Goal: Task Accomplishment & Management: Use online tool/utility

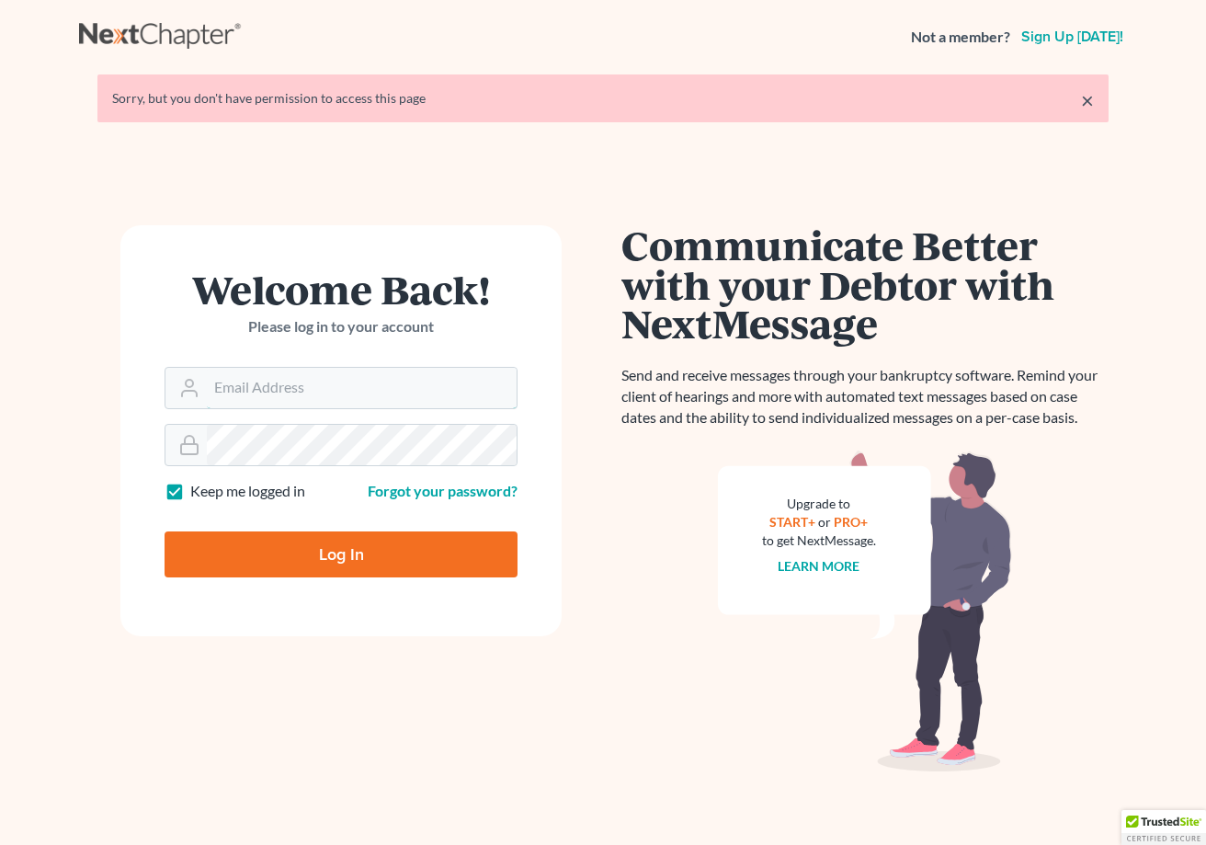
type input "[EMAIL_ADDRESS][DOMAIN_NAME]"
click at [290, 548] on input "Log In" at bounding box center [341, 554] width 353 height 46
type input "Thinking..."
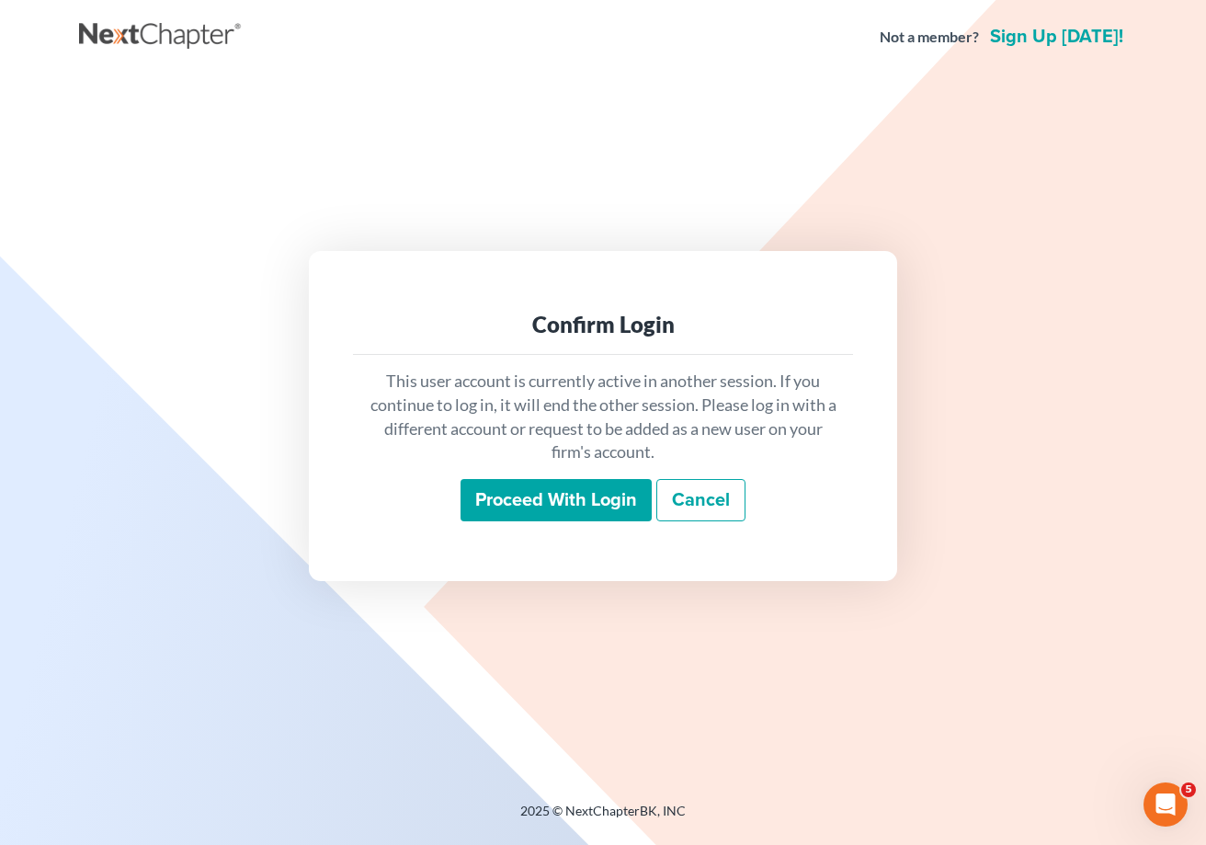
click at [474, 521] on div "Proceed with login Cancel" at bounding box center [603, 500] width 471 height 43
click at [490, 513] on input "Proceed with login" at bounding box center [556, 500] width 191 height 42
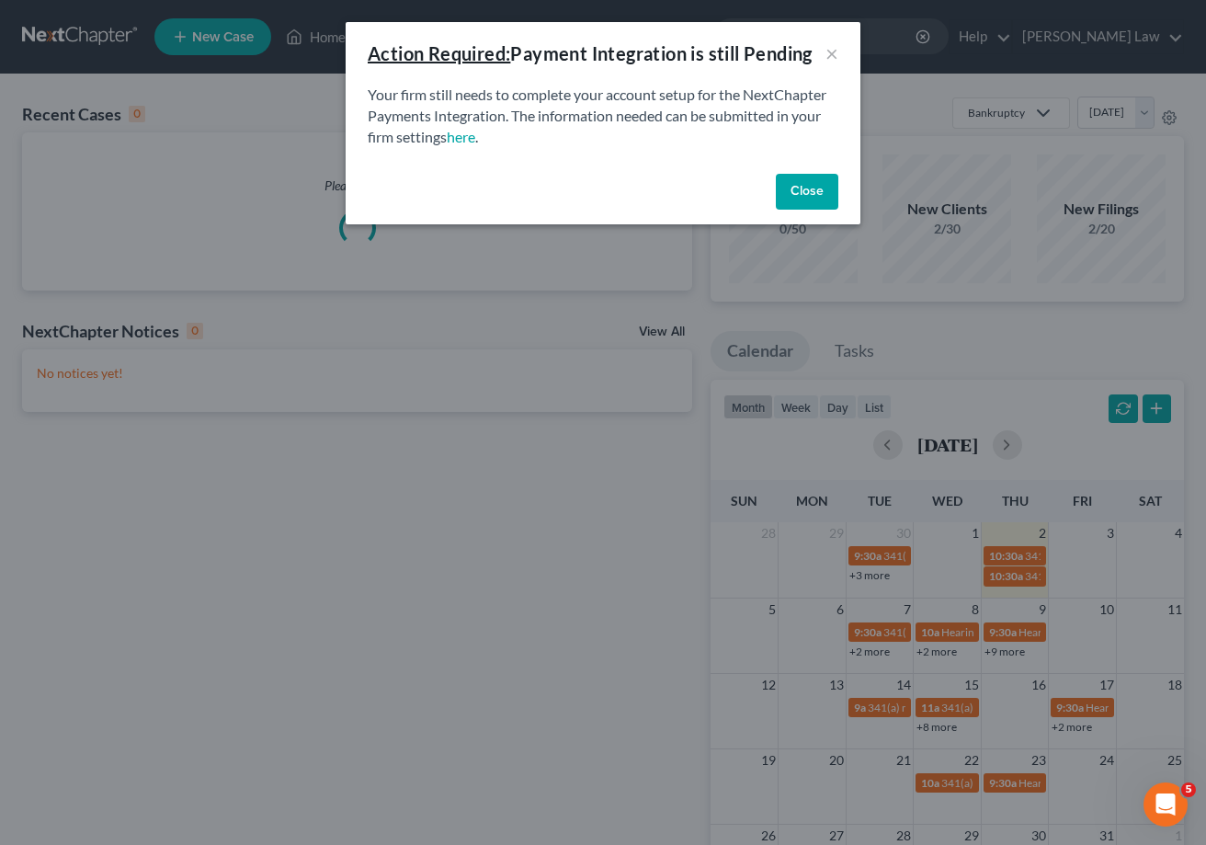
click at [784, 182] on button "Close" at bounding box center [807, 192] width 63 height 37
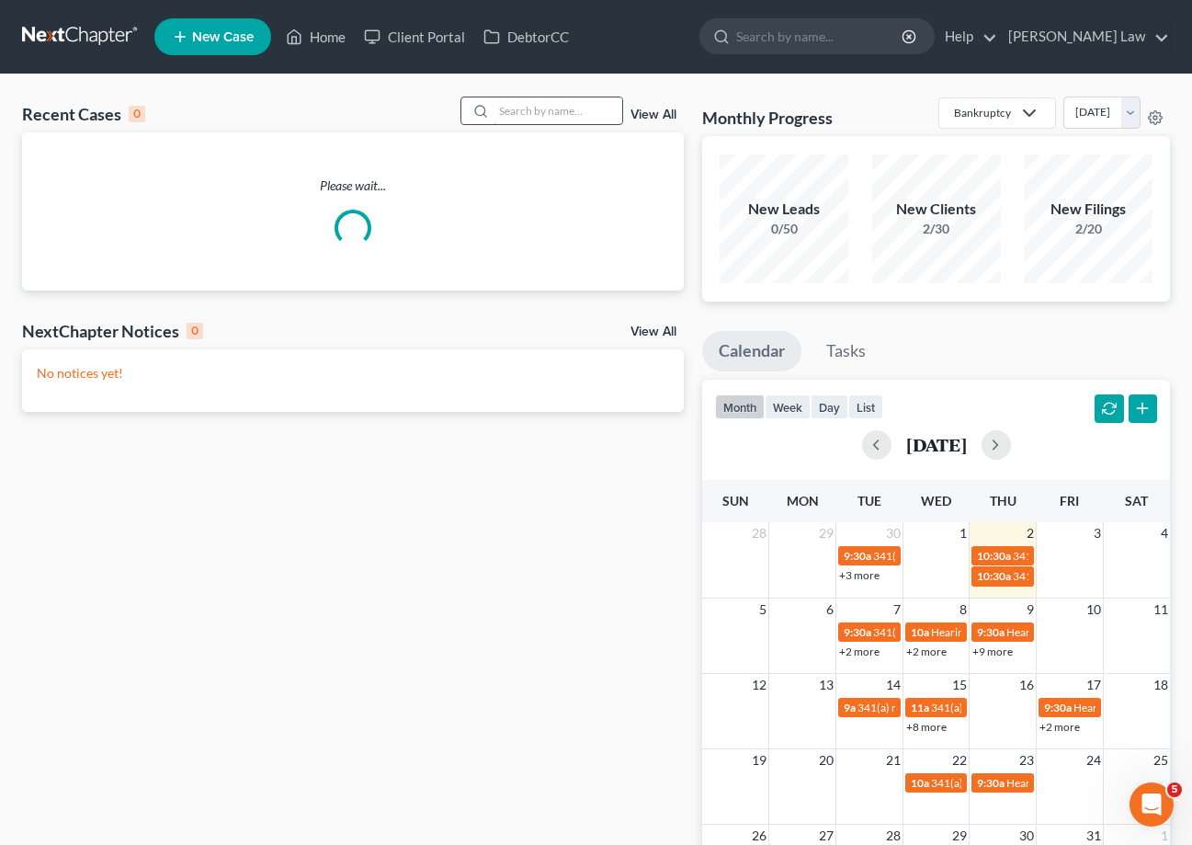
click at [586, 98] on input "search" at bounding box center [558, 110] width 129 height 27
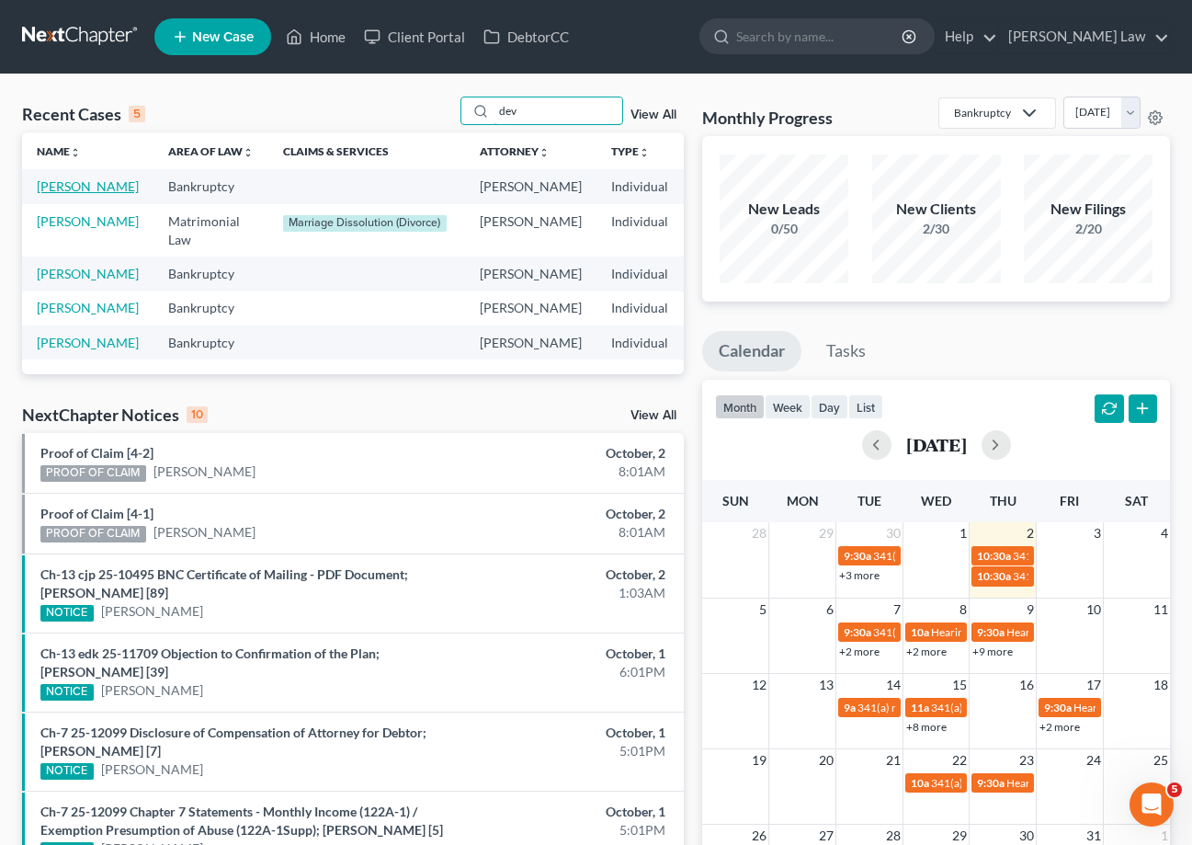
type input "dev"
click at [68, 182] on link "DeVincent, Gregory" at bounding box center [88, 186] width 102 height 16
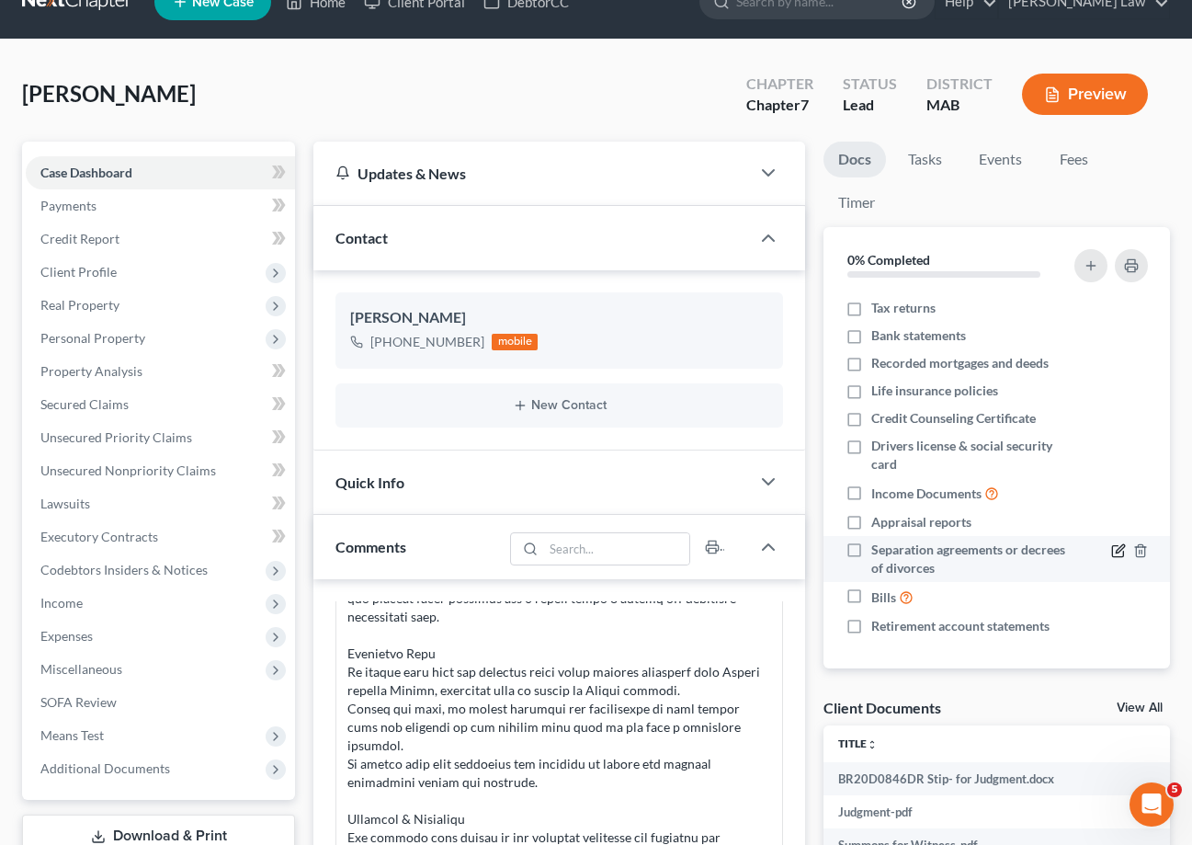
scroll to position [153, 0]
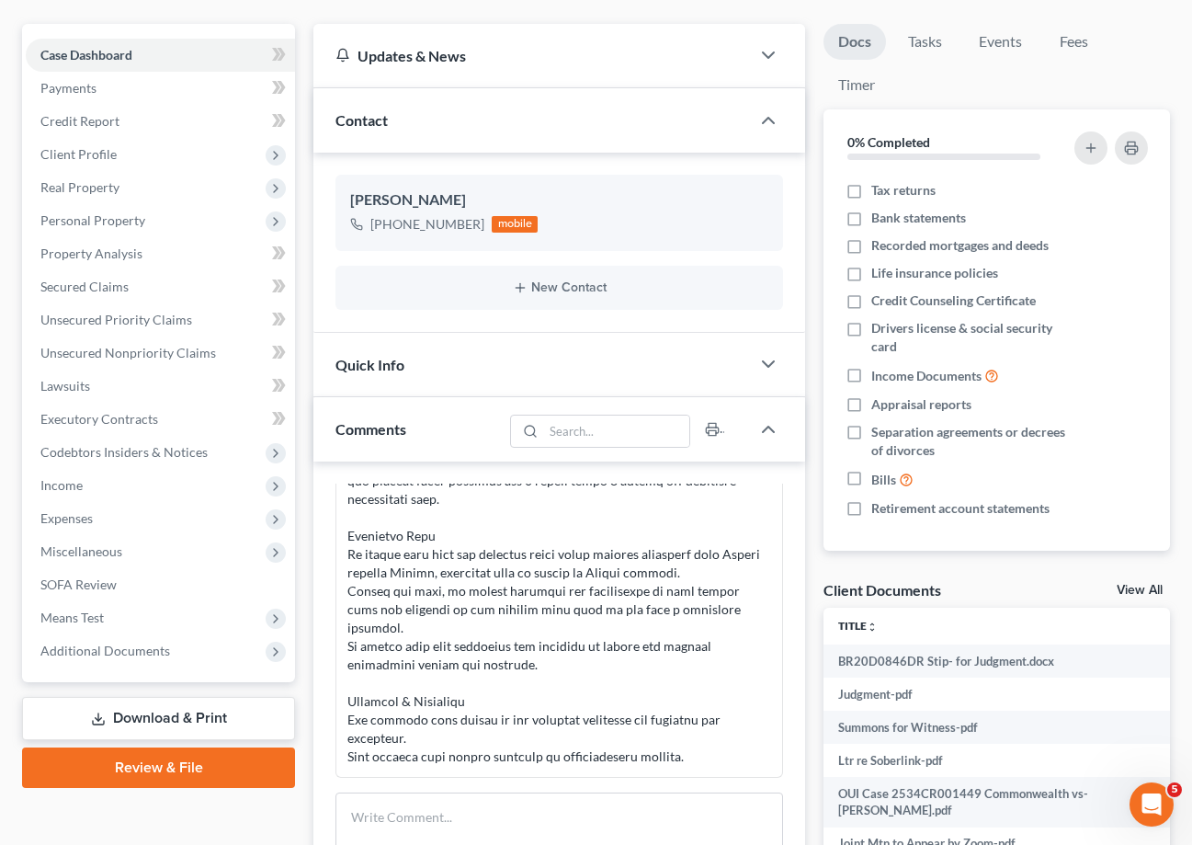
click at [1143, 589] on link "View All" at bounding box center [1140, 590] width 46 height 13
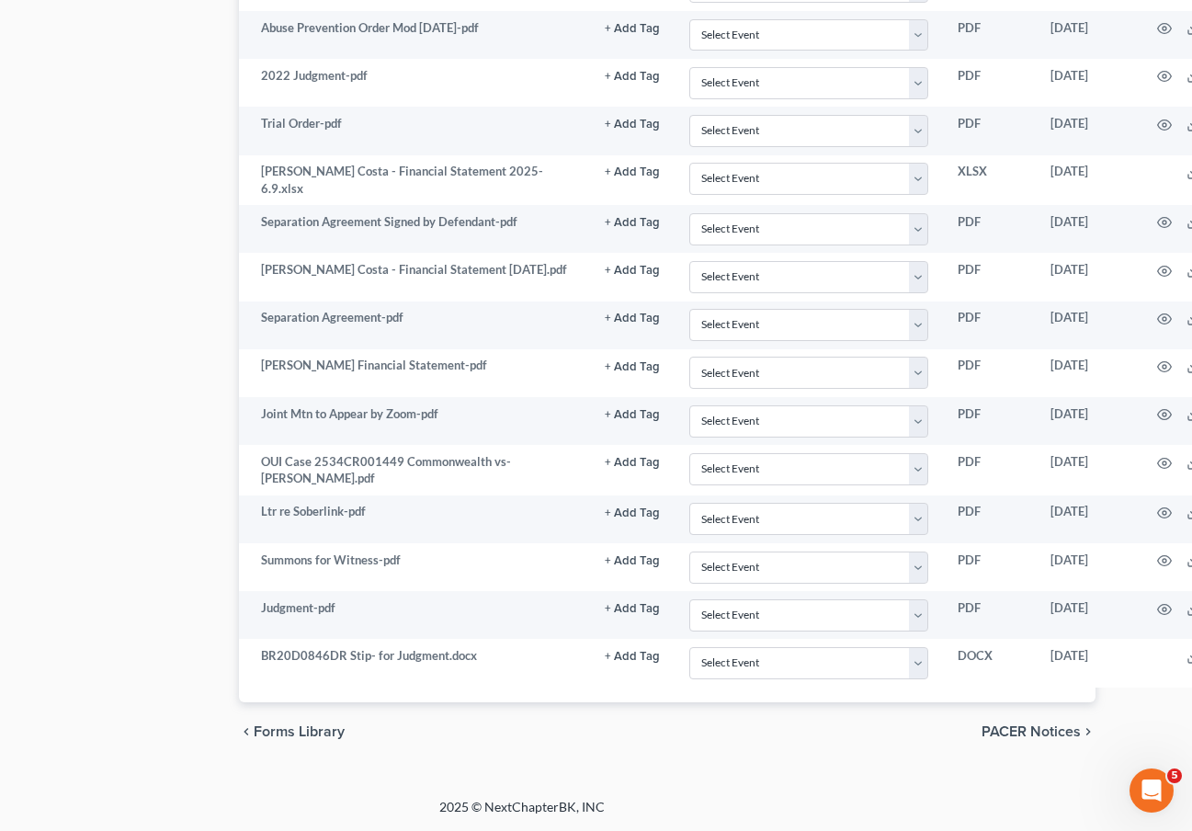
scroll to position [3088, 147]
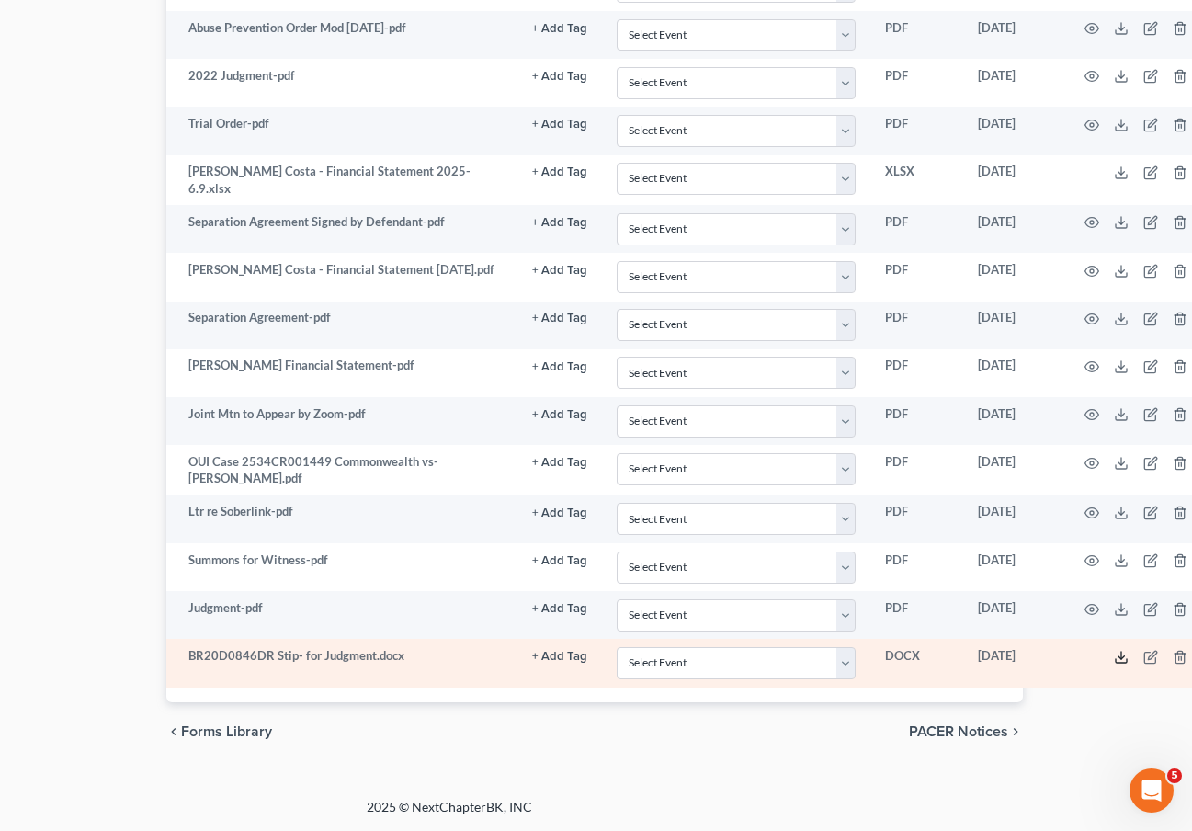
click at [1118, 656] on polyline at bounding box center [1121, 657] width 6 height 3
